Goal: Task Accomplishment & Management: Use online tool/utility

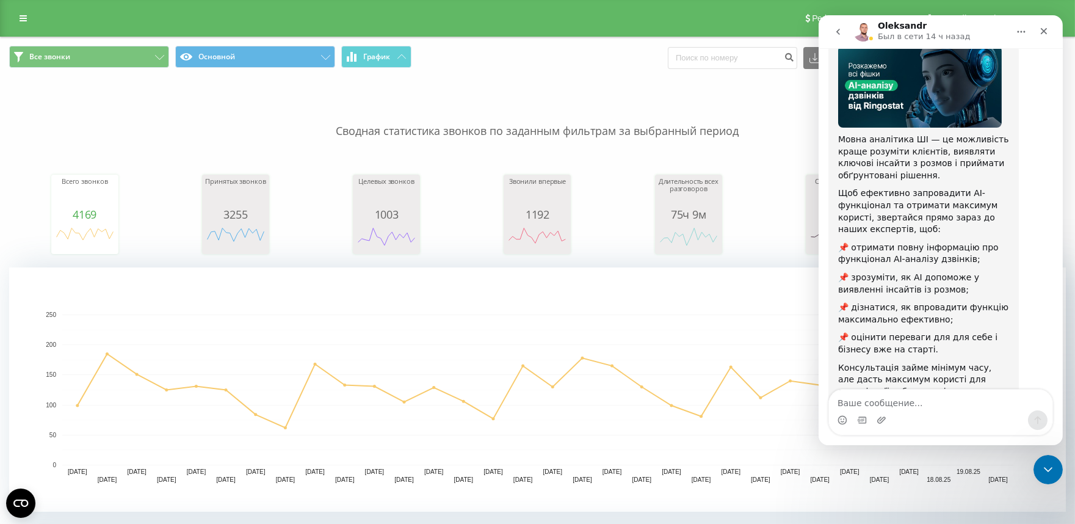
scroll to position [120, 0]
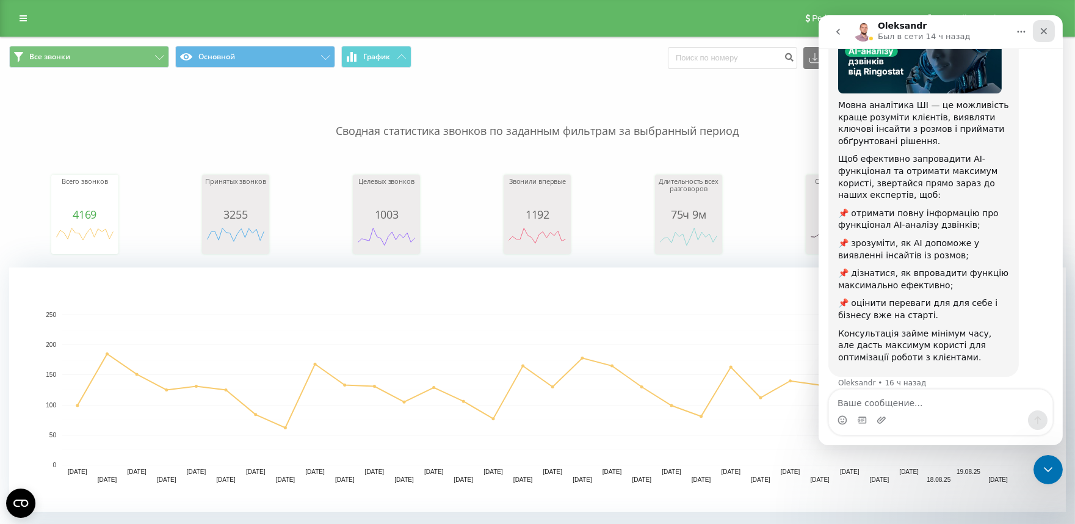
click at [1038, 31] on icon "Закрыть" at bounding box center [1043, 31] width 10 height 10
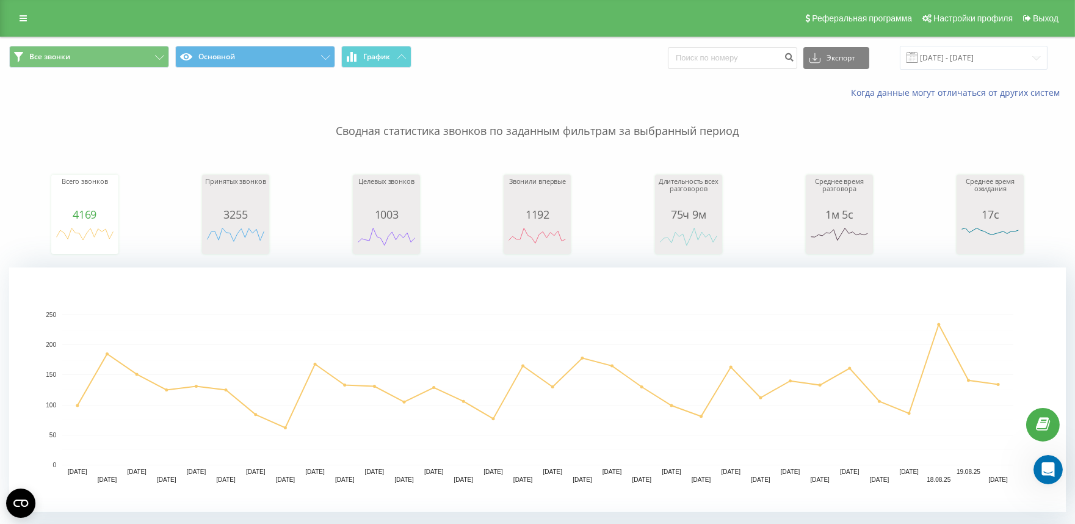
scroll to position [119, 0]
click at [977, 56] on input "[DATE] - [DATE]" at bounding box center [973, 58] width 148 height 24
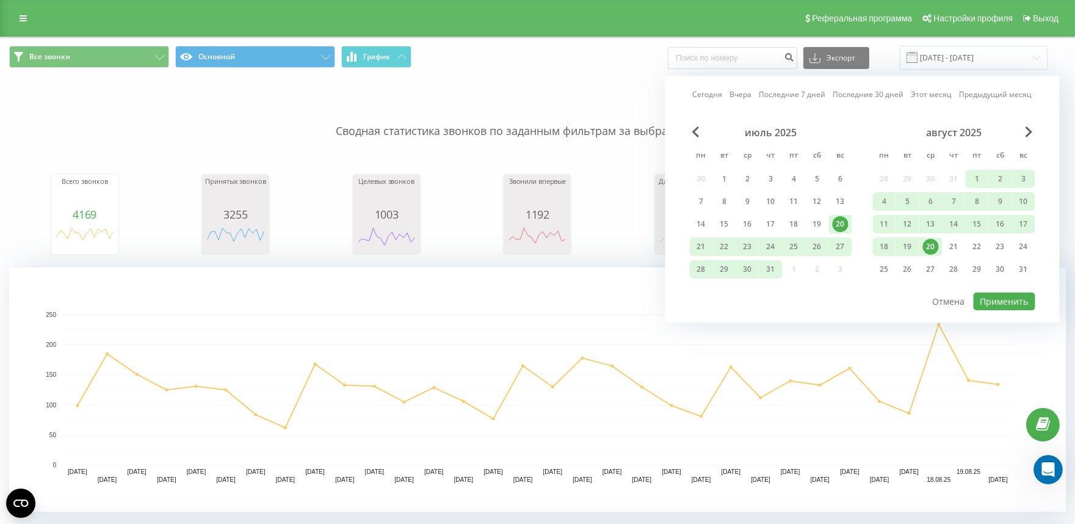
click at [739, 96] on link "Вчера" at bounding box center [741, 94] width 22 height 12
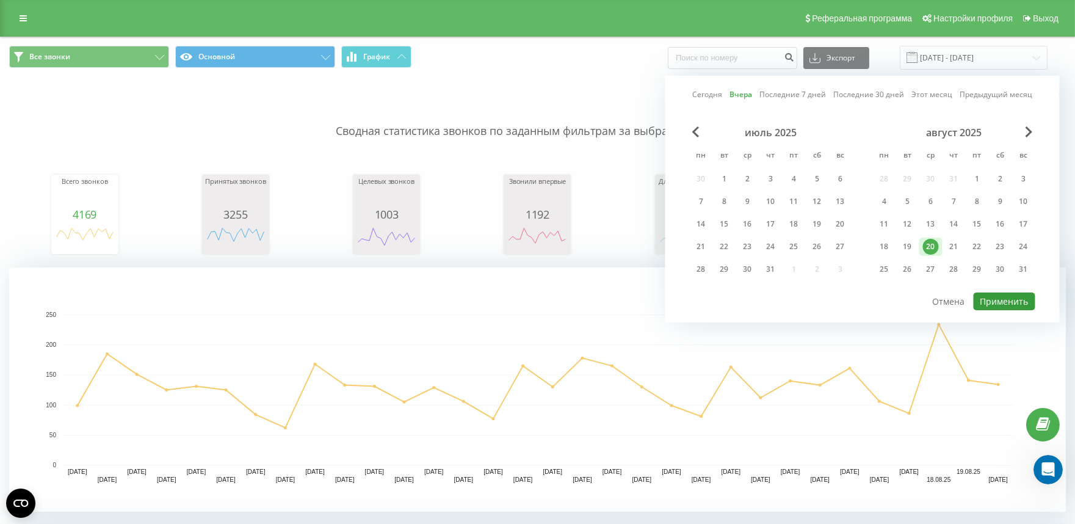
click at [992, 297] on button "Применить" at bounding box center [1004, 301] width 62 height 18
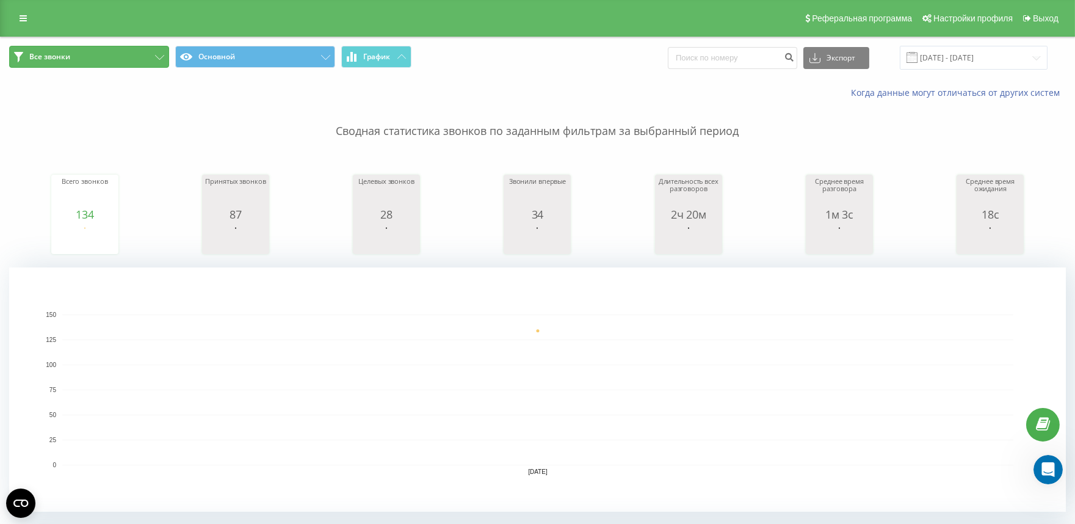
click at [156, 54] on button "Все звонки" at bounding box center [89, 57] width 160 height 22
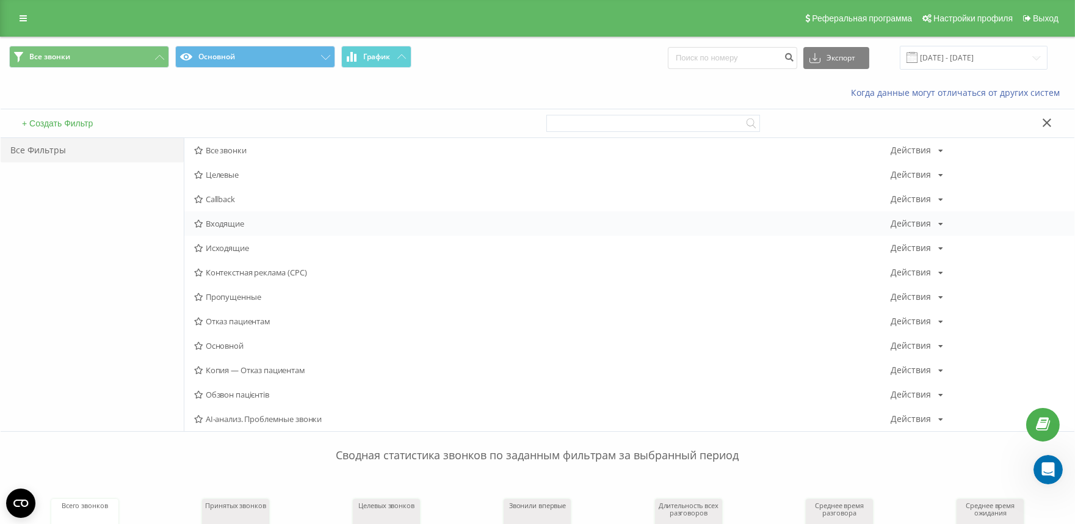
click at [224, 221] on span "Входящие" at bounding box center [542, 223] width 696 height 9
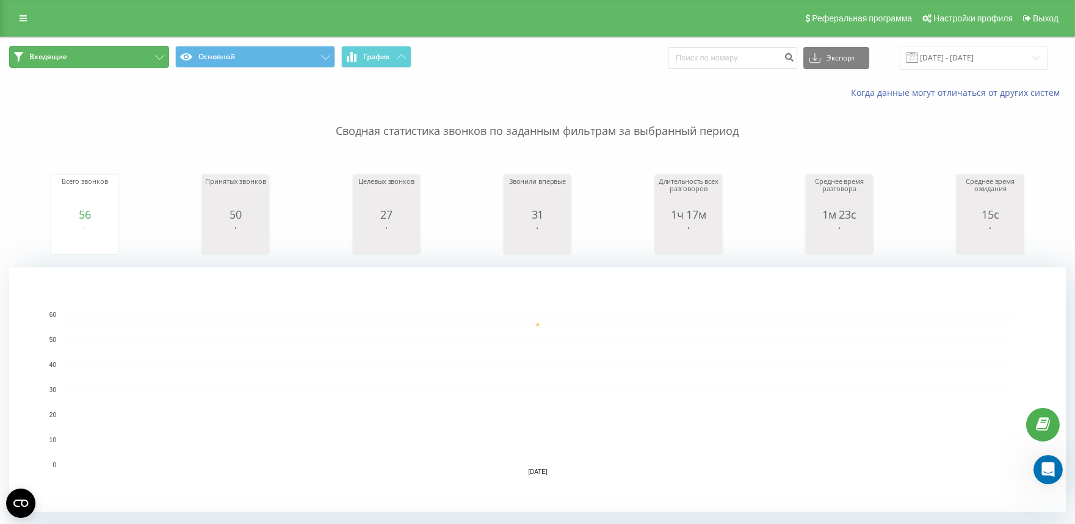
click at [110, 59] on button "Входящие" at bounding box center [89, 57] width 160 height 22
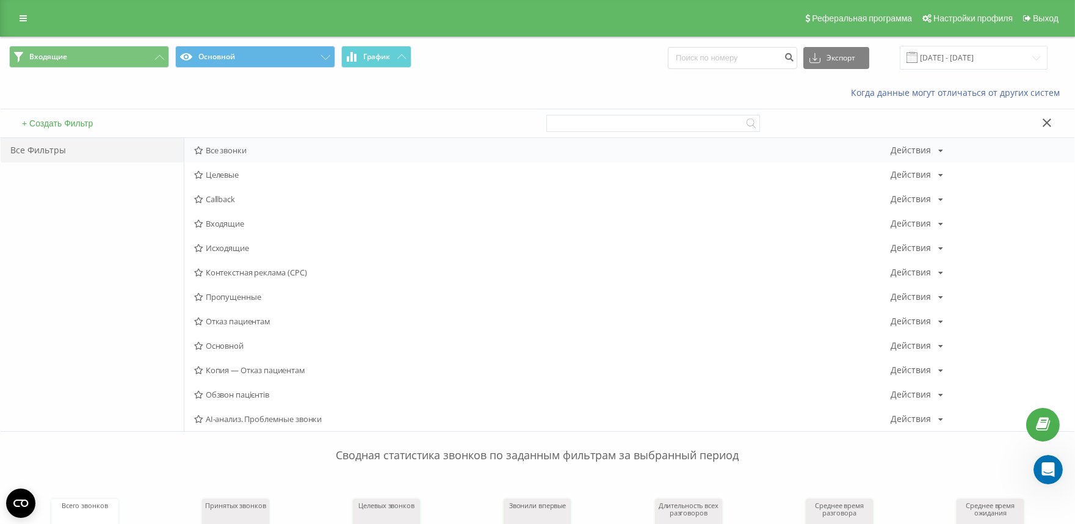
click at [220, 153] on span "Все звонки" at bounding box center [542, 150] width 696 height 9
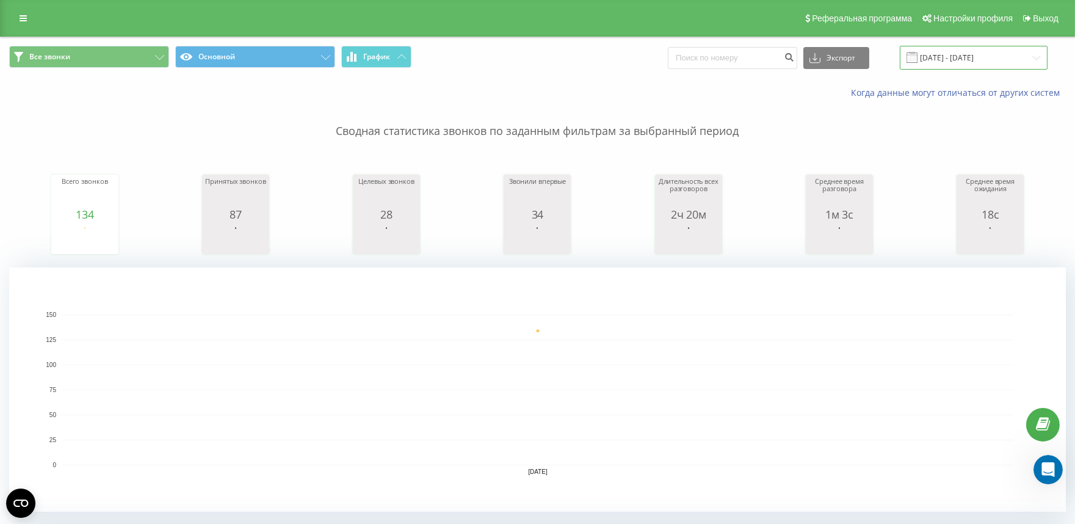
click at [940, 56] on input "[DATE] - [DATE]" at bounding box center [973, 58] width 148 height 24
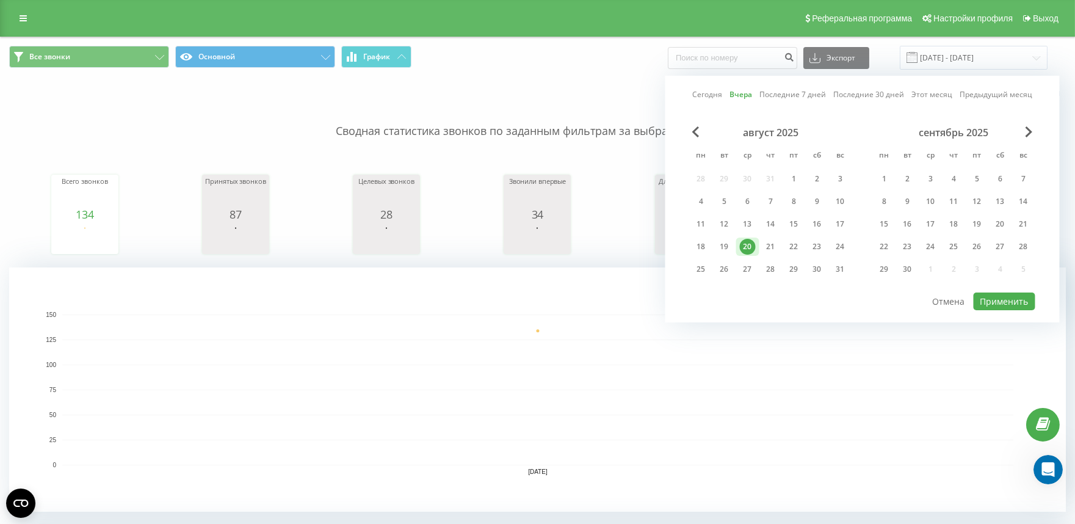
click at [703, 98] on link "Сегодня" at bounding box center [707, 94] width 30 height 12
click at [996, 300] on button "Применить" at bounding box center [1004, 301] width 62 height 18
type input "[DATE] - [DATE]"
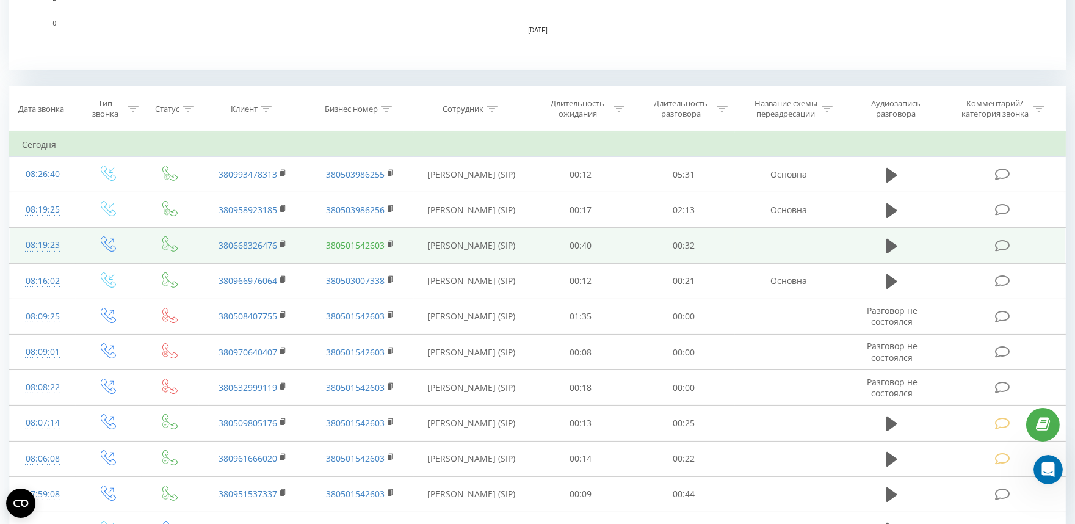
scroll to position [510, 0]
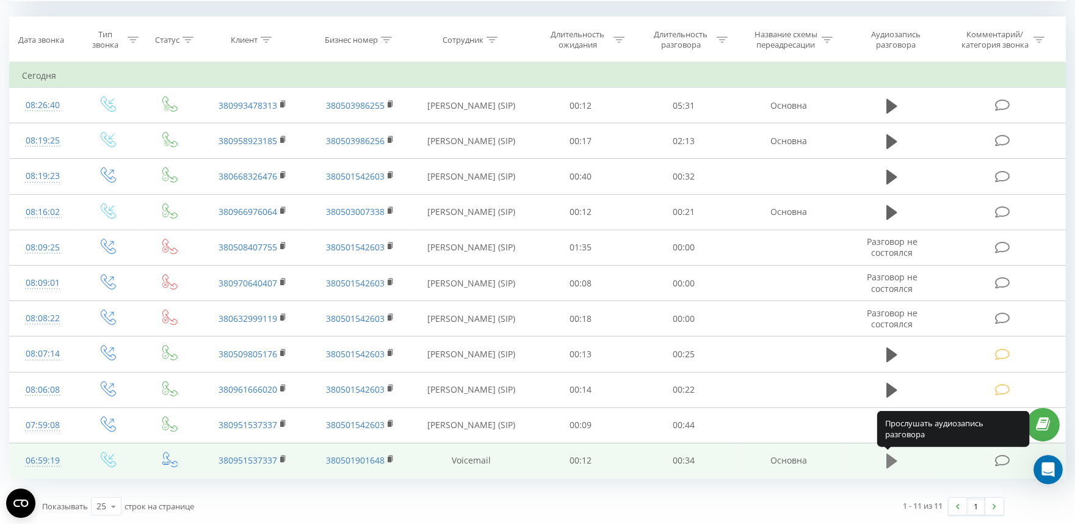
click at [889, 455] on icon at bounding box center [891, 460] width 11 height 15
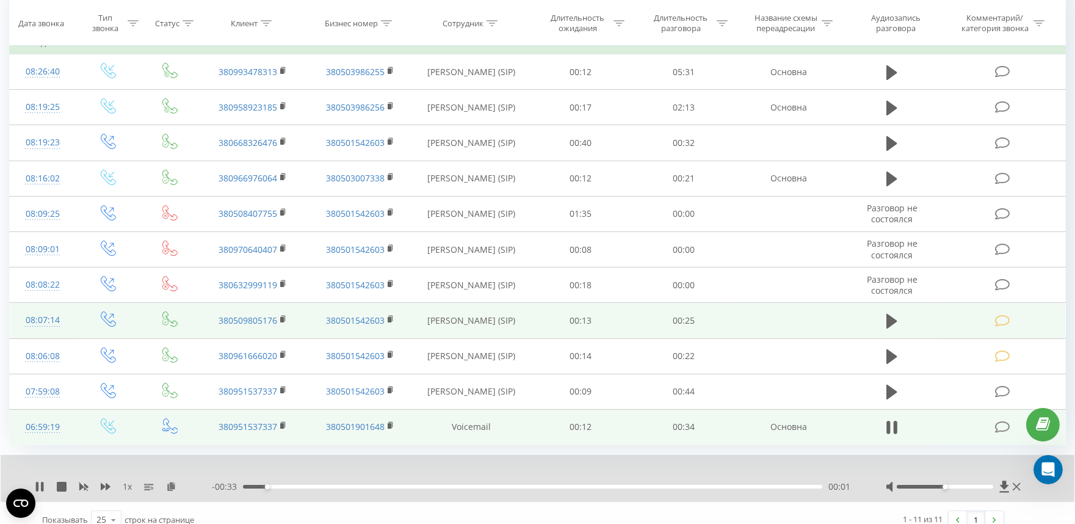
scroll to position [558, 0]
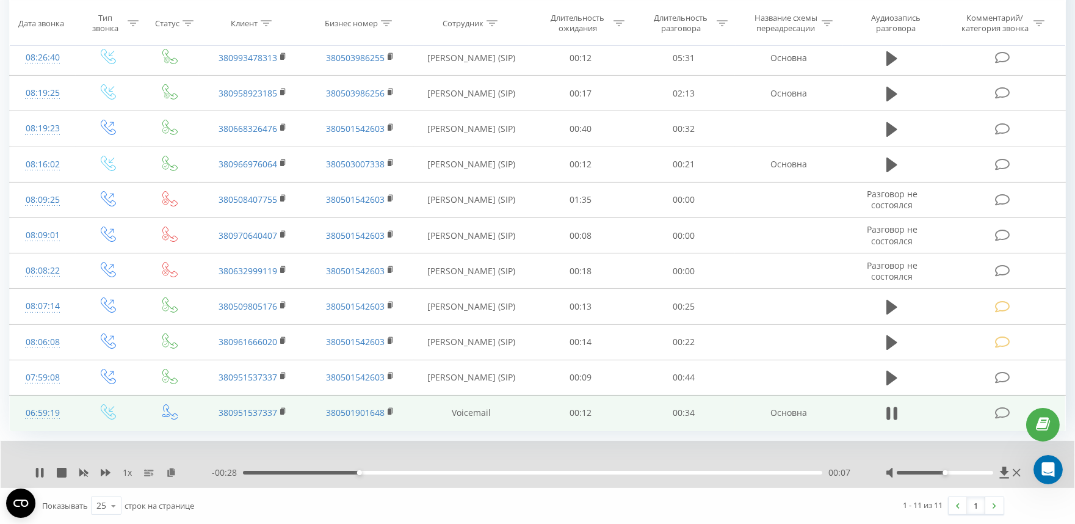
click at [959, 473] on div at bounding box center [944, 472] width 97 height 4
click at [974, 471] on div at bounding box center [944, 472] width 97 height 4
click at [627, 470] on div "00:11" at bounding box center [532, 472] width 579 height 4
click at [999, 417] on icon at bounding box center [1001, 412] width 15 height 13
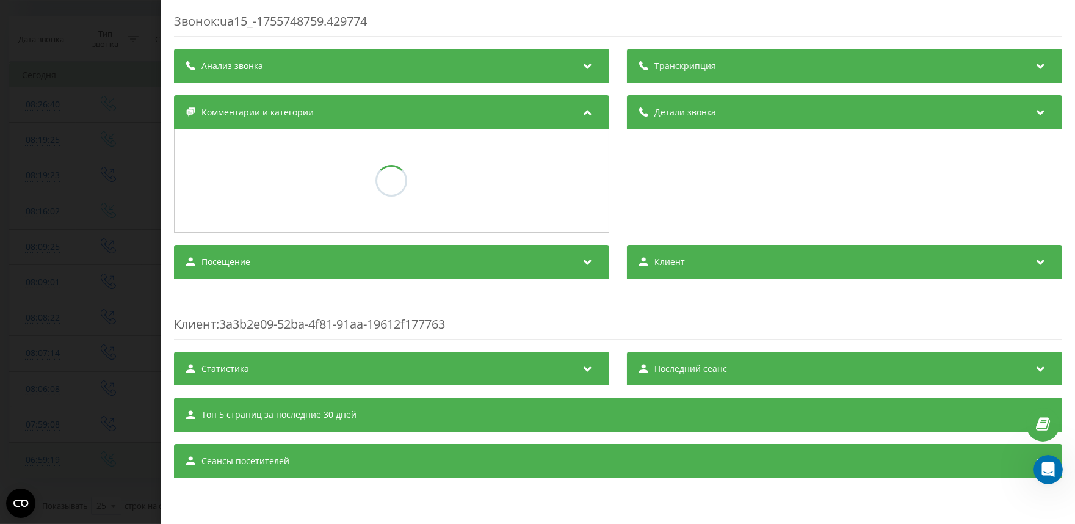
scroll to position [510, 0]
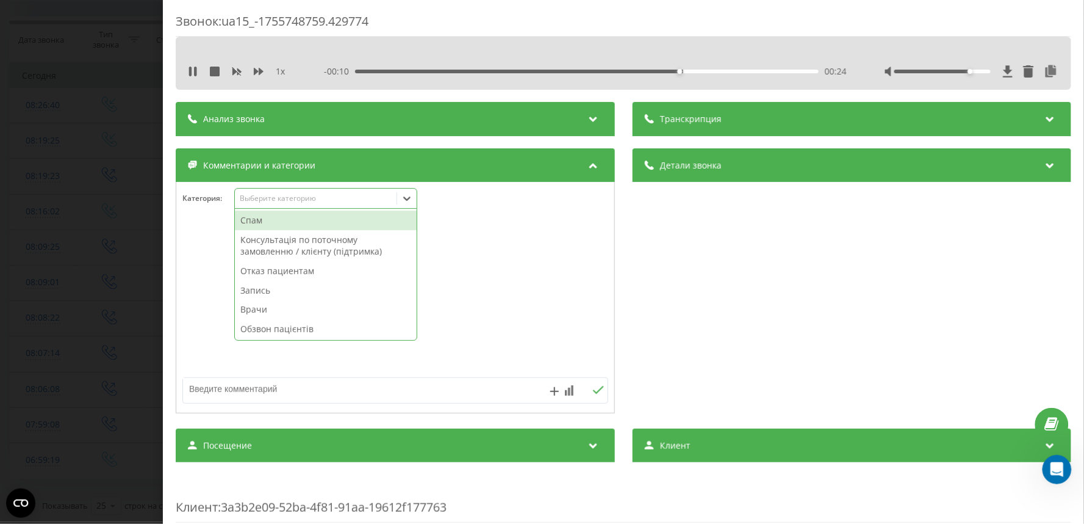
click at [281, 203] on div "Выберите категорию" at bounding box center [315, 198] width 153 height 10
click at [281, 223] on div "Спам" at bounding box center [326, 221] width 182 height 20
click at [76, 212] on div "Звонок : ua15_-1755748759.429774 1 x - 00:07 00:27 00:27 Транскрипция Для анали…" at bounding box center [542, 262] width 1084 height 524
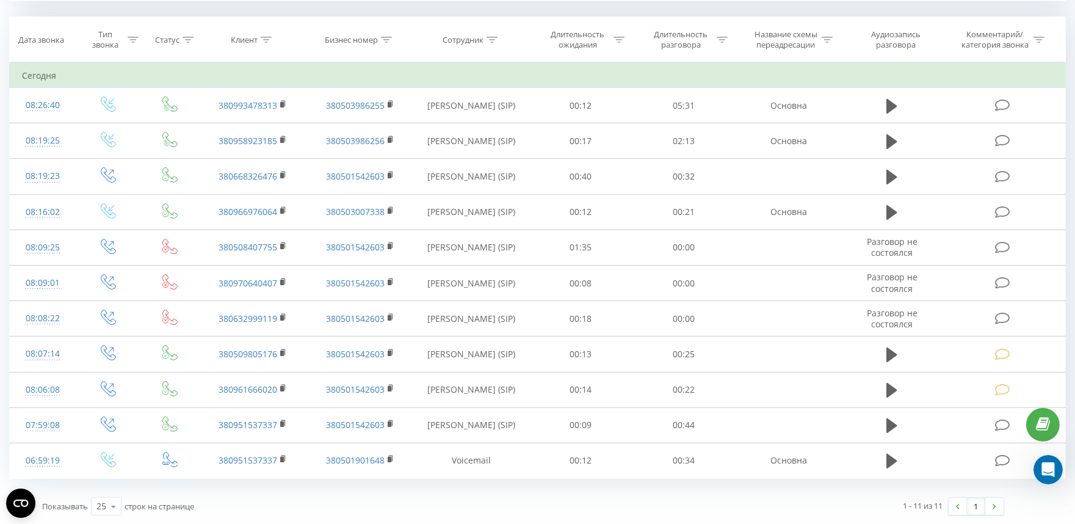
click at [336, 505] on div "Показывать 25 10 25 50 100 строк на странице" at bounding box center [278, 505] width 489 height 35
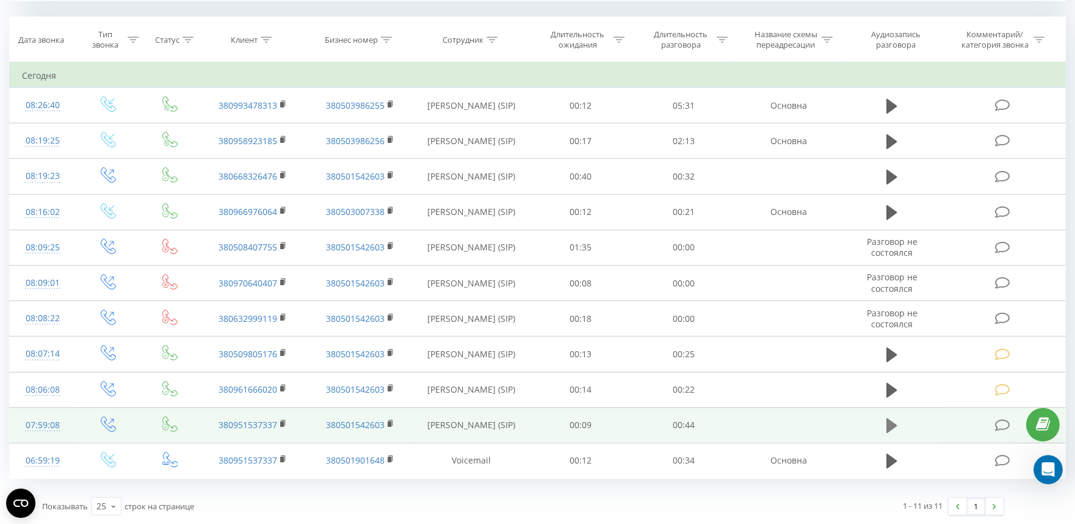
click at [891, 429] on icon at bounding box center [891, 425] width 11 height 15
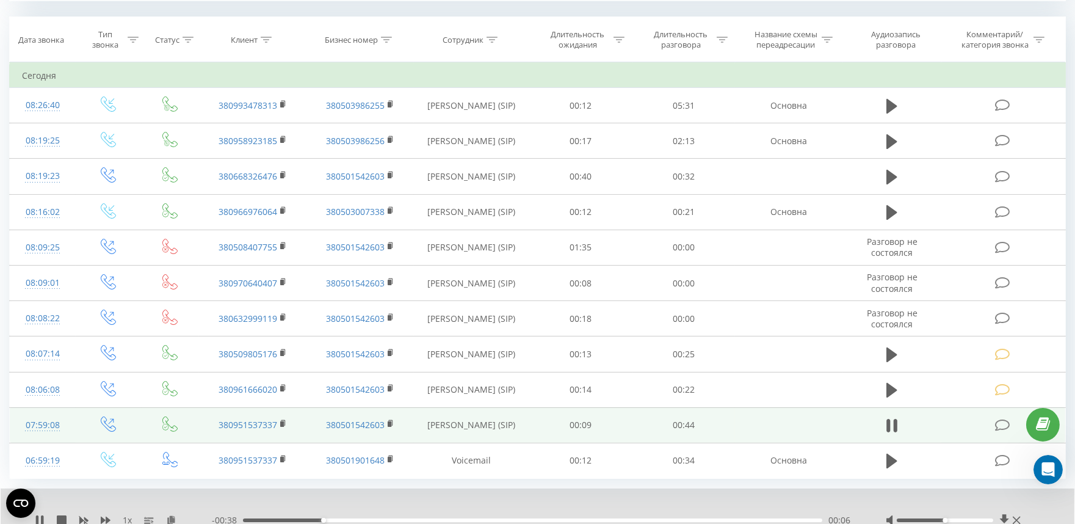
click at [1003, 428] on icon at bounding box center [1001, 425] width 15 height 13
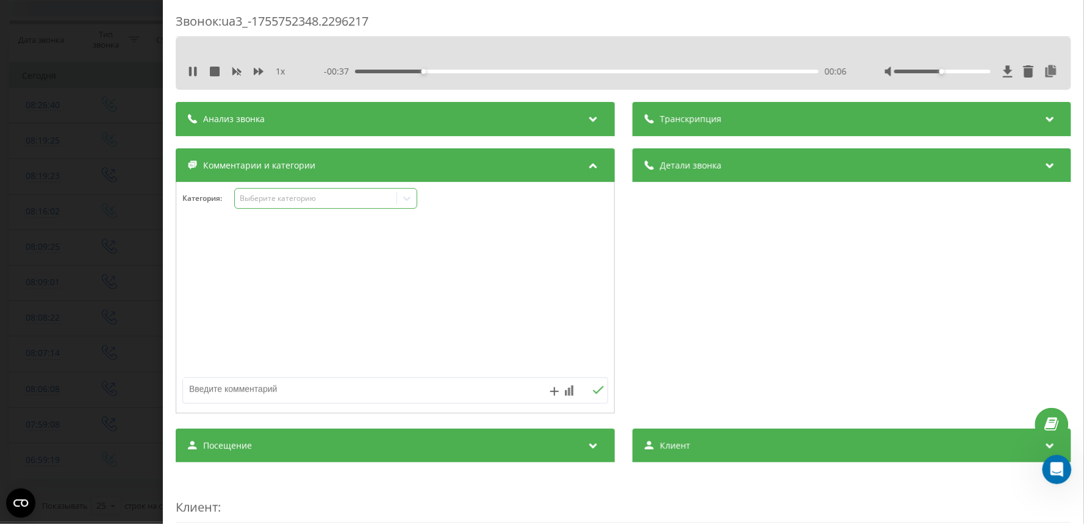
click at [253, 197] on div "Выберите категорию" at bounding box center [315, 198] width 153 height 10
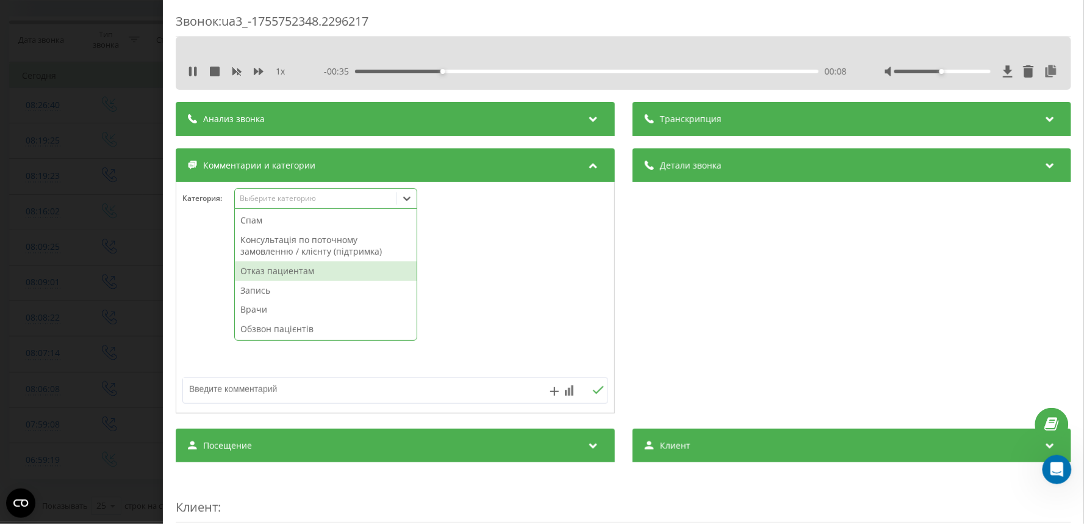
click at [267, 271] on div "Отказ пациентам" at bounding box center [326, 271] width 182 height 20
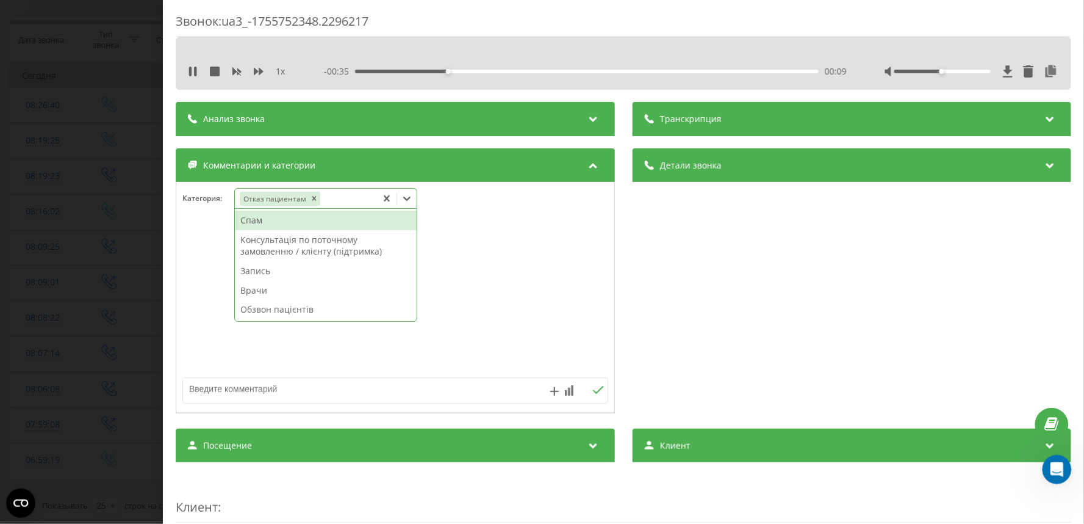
click at [262, 385] on textarea at bounding box center [352, 389] width 339 height 22
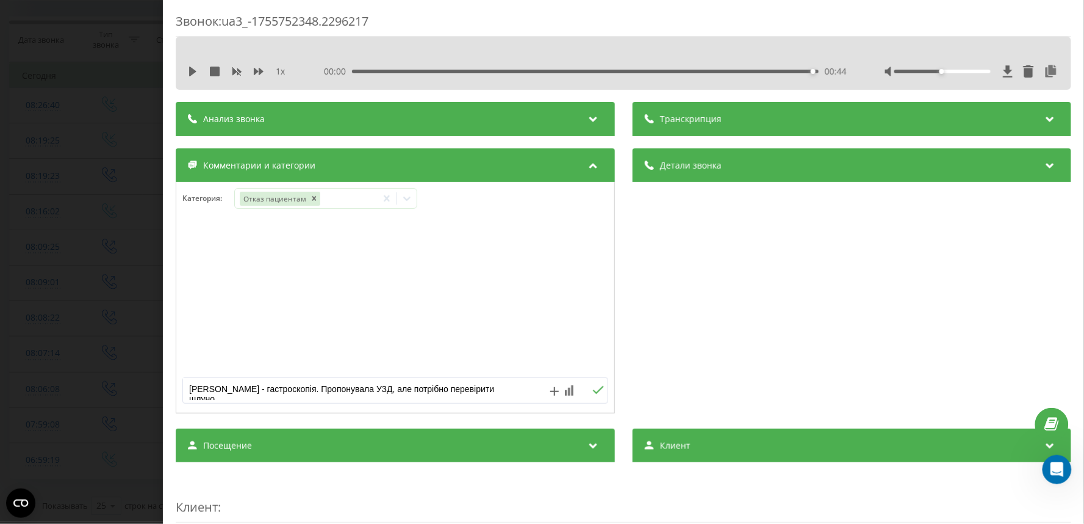
type textarea "[PERSON_NAME] - гастроскопія. Пропонувала УЗД, але потрібно перевірити шлунок"
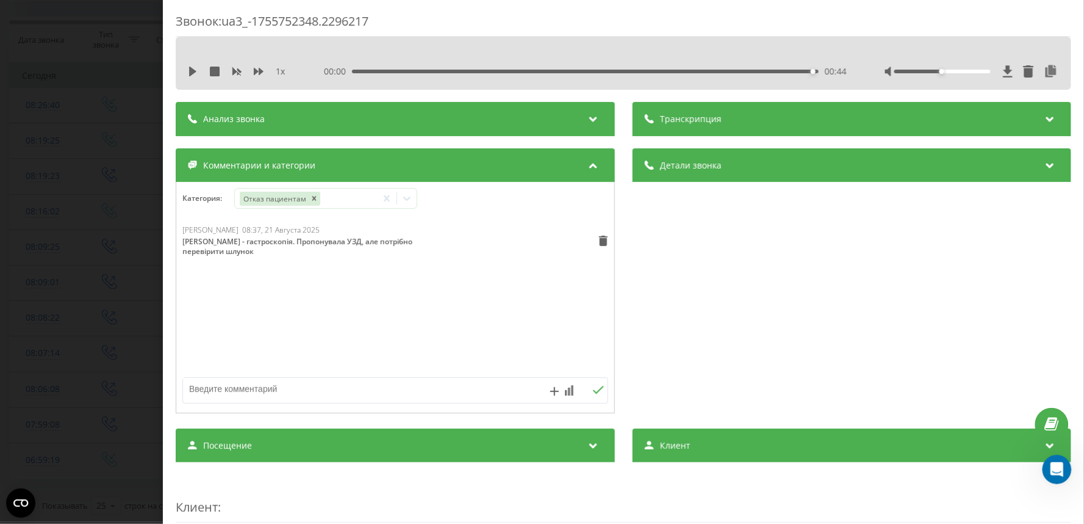
click at [15, 218] on div "Звонок : ua3_-1755752348.2296217 1 x 00:00 00:44 00:44 Транскрипция Для анализа…" at bounding box center [542, 262] width 1084 height 524
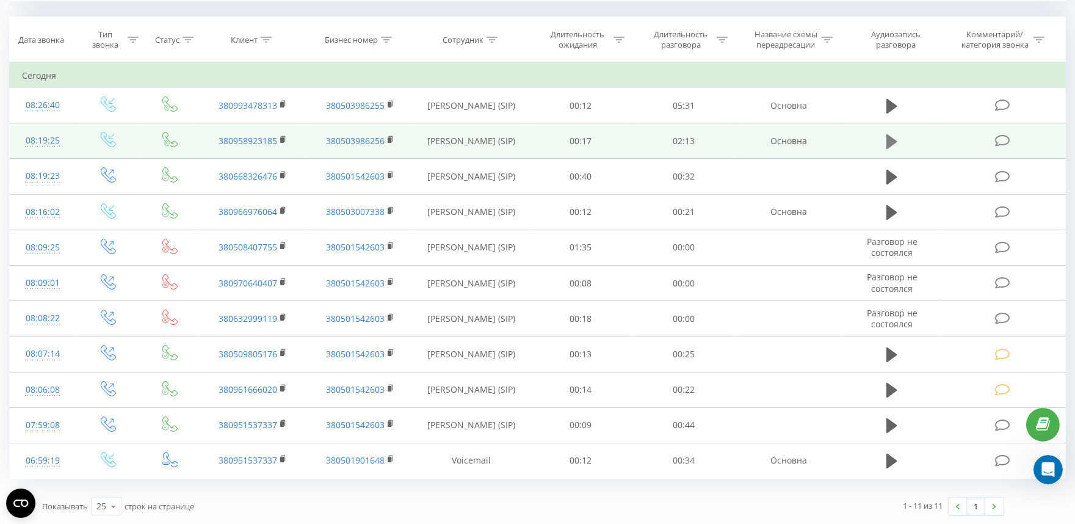
click at [890, 139] on icon at bounding box center [891, 141] width 11 height 15
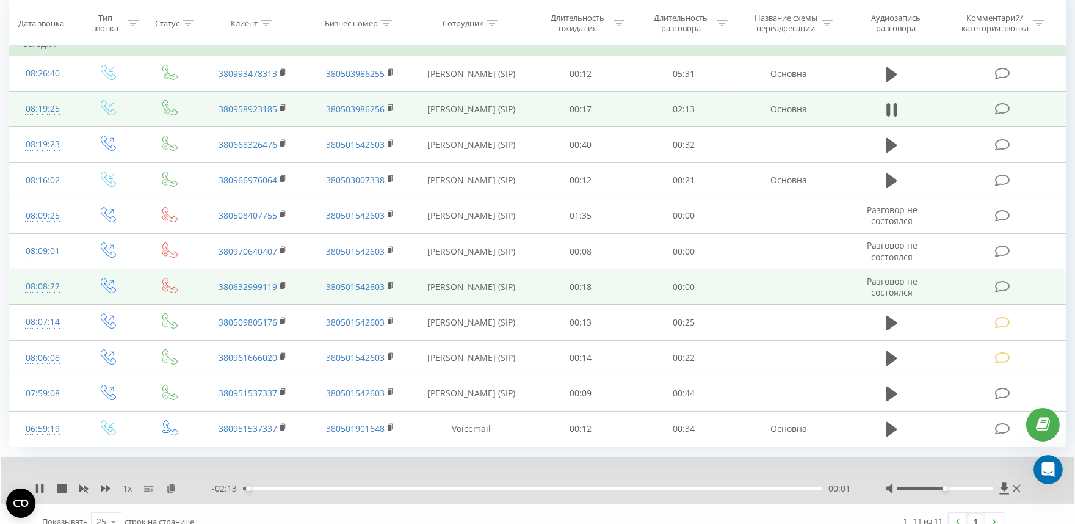
scroll to position [558, 0]
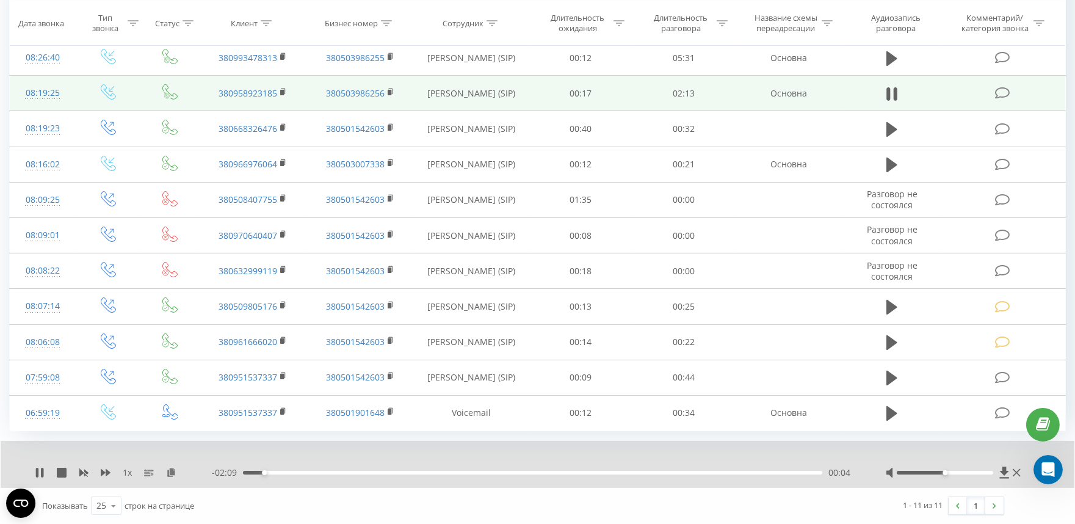
click at [312, 469] on div "- 02:09 00:04 00:04" at bounding box center [533, 472] width 643 height 12
click at [317, 472] on div "00:17" at bounding box center [532, 472] width 579 height 4
click at [423, 472] on div "00:42" at bounding box center [532, 472] width 579 height 4
click at [503, 472] on div "01:00" at bounding box center [532, 472] width 579 height 4
click at [999, 92] on icon at bounding box center [1001, 93] width 15 height 13
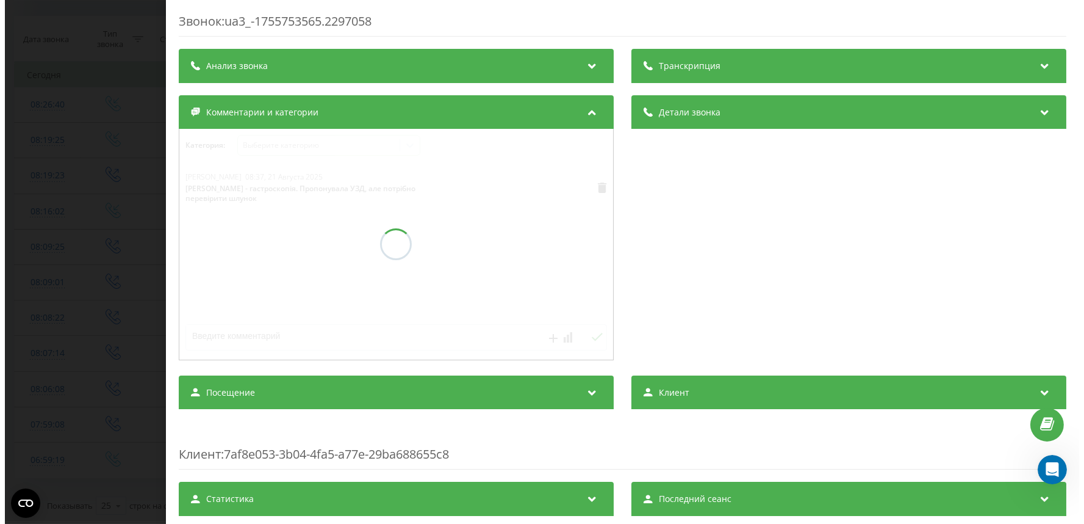
scroll to position [510, 0]
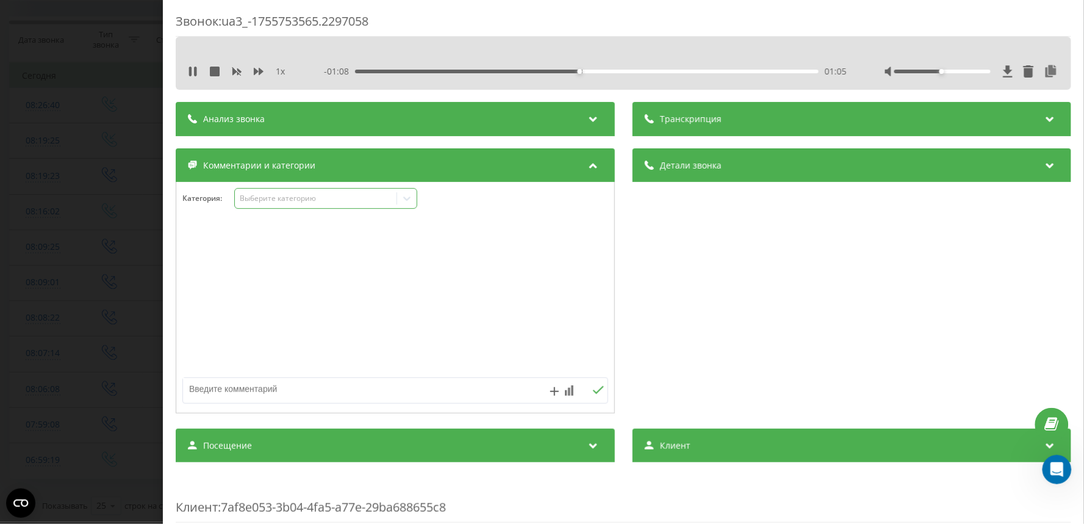
click at [256, 202] on div "Выберите категорию" at bounding box center [315, 198] width 153 height 10
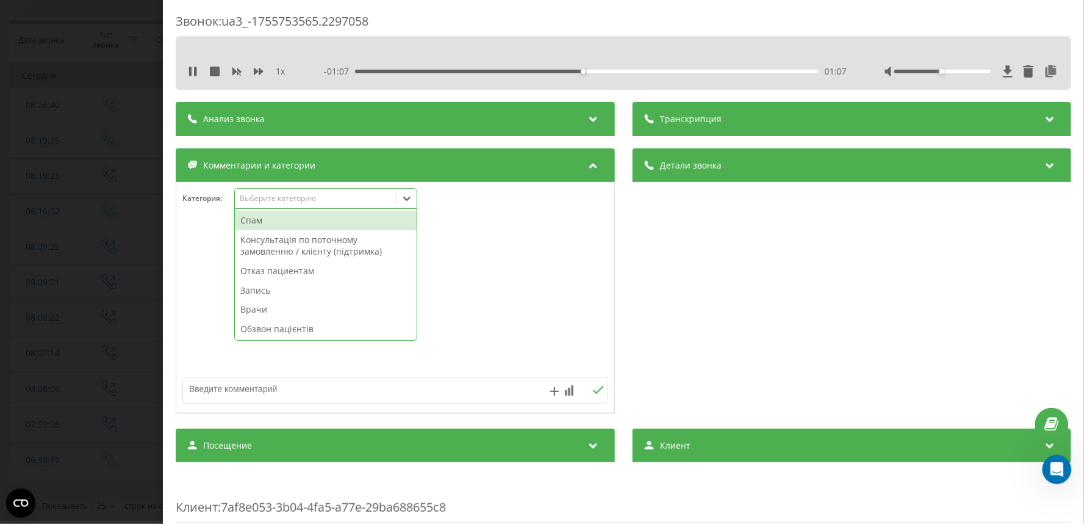
click at [267, 272] on div "Отказ пациентам" at bounding box center [326, 271] width 182 height 20
click at [248, 393] on textarea at bounding box center [352, 389] width 339 height 22
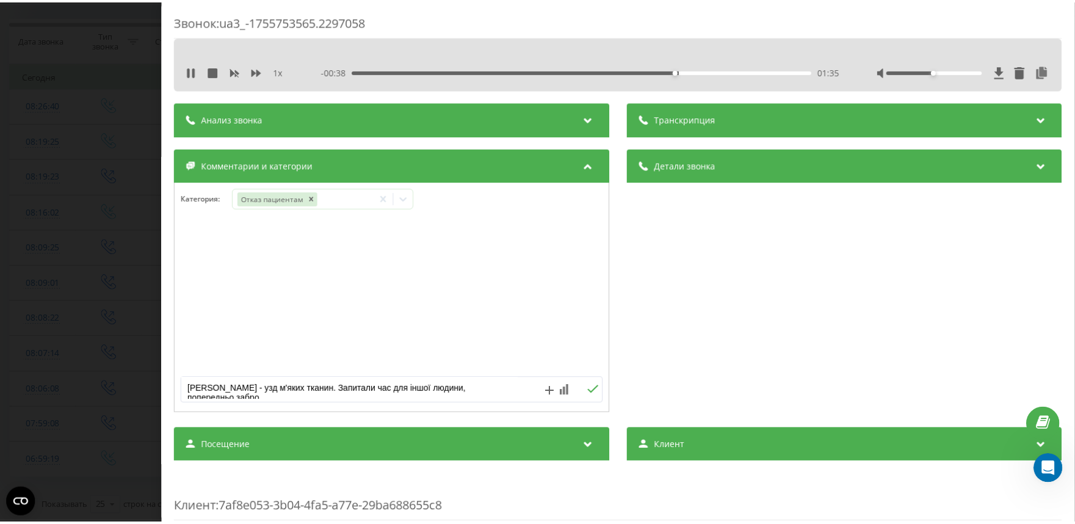
scroll to position [4, 0]
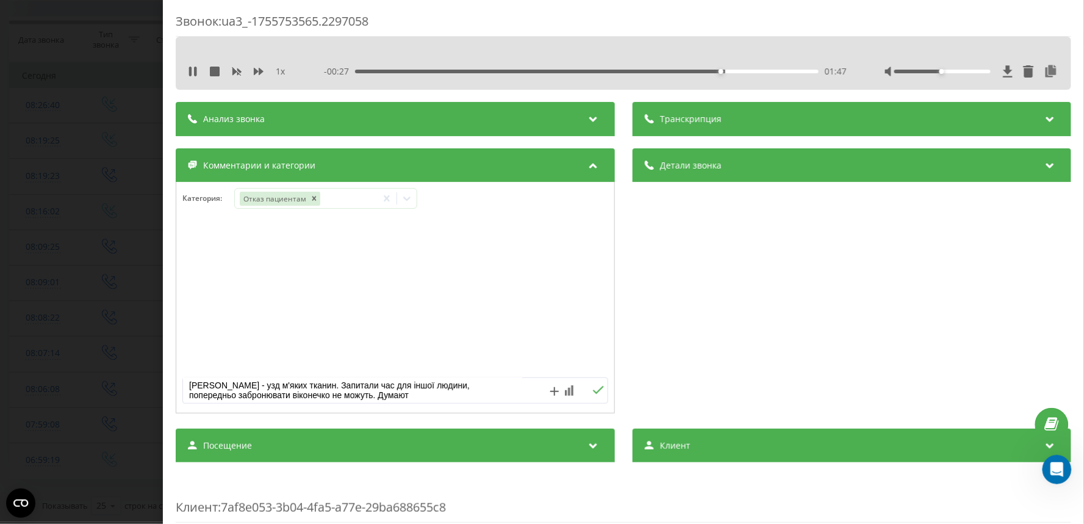
type textarea "[PERSON_NAME] - узд м'яких тканин. Запитали час для іншої людини, попередньо за…"
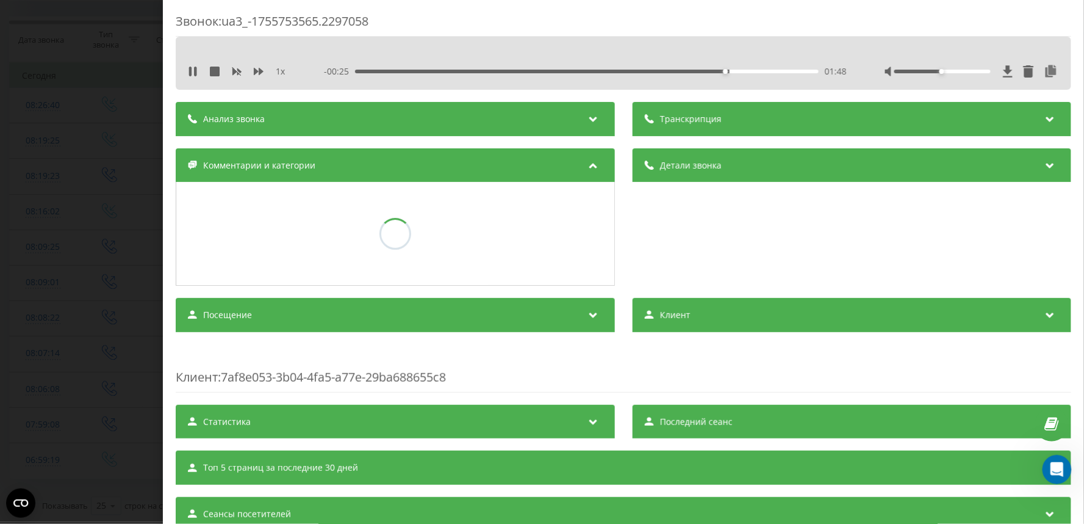
click at [65, 232] on div "Звонок : ua3_-1755753565.2297058 1 x - 00:25 01:48 01:48 Транскрипция Для анали…" at bounding box center [542, 262] width 1084 height 524
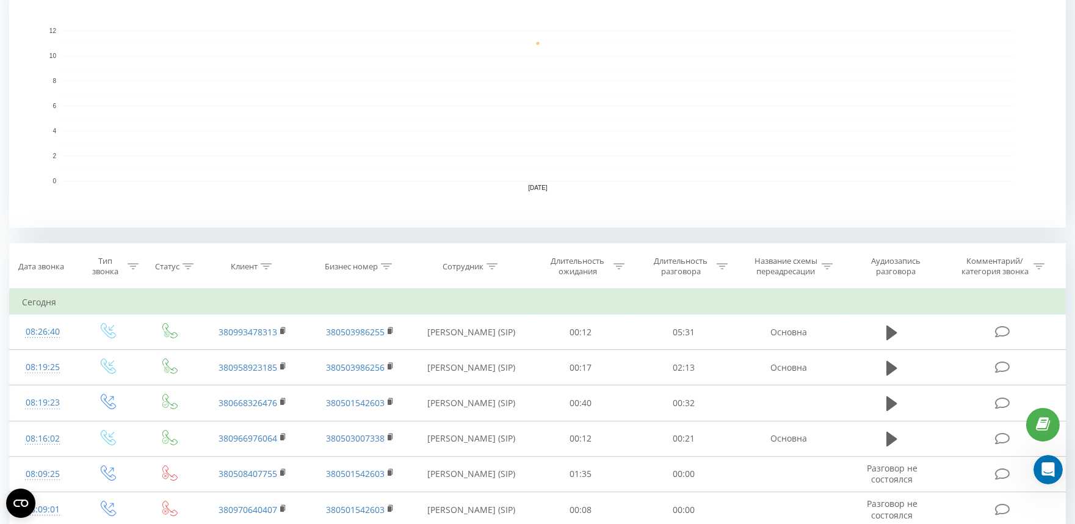
scroll to position [239, 0]
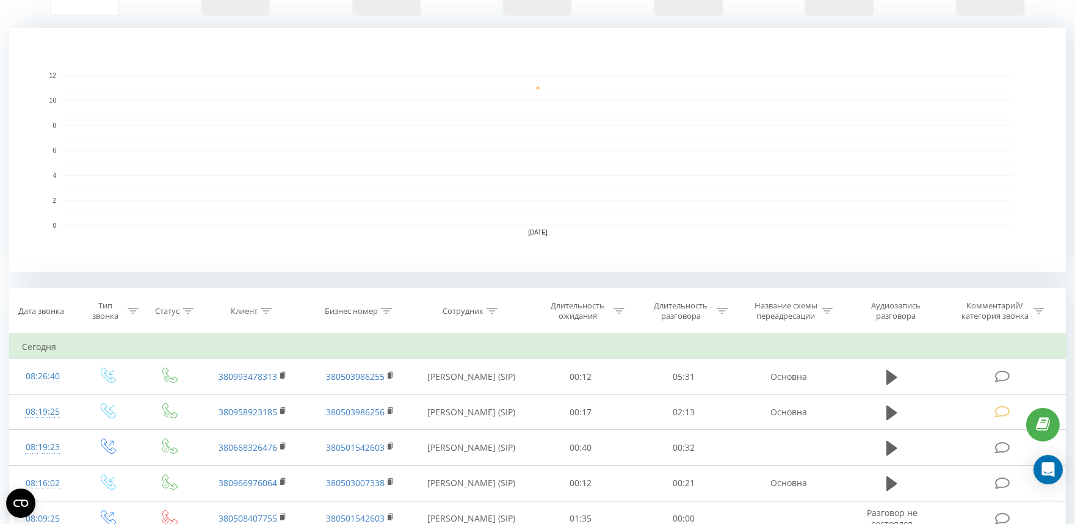
click at [3, 204] on div "Все звонки Основной График Экспорт .csv .xls .xlsx 21.08.2025 - 21.08.2025 Когд…" at bounding box center [537, 296] width 1075 height 998
